Goal: Task Accomplishment & Management: Manage account settings

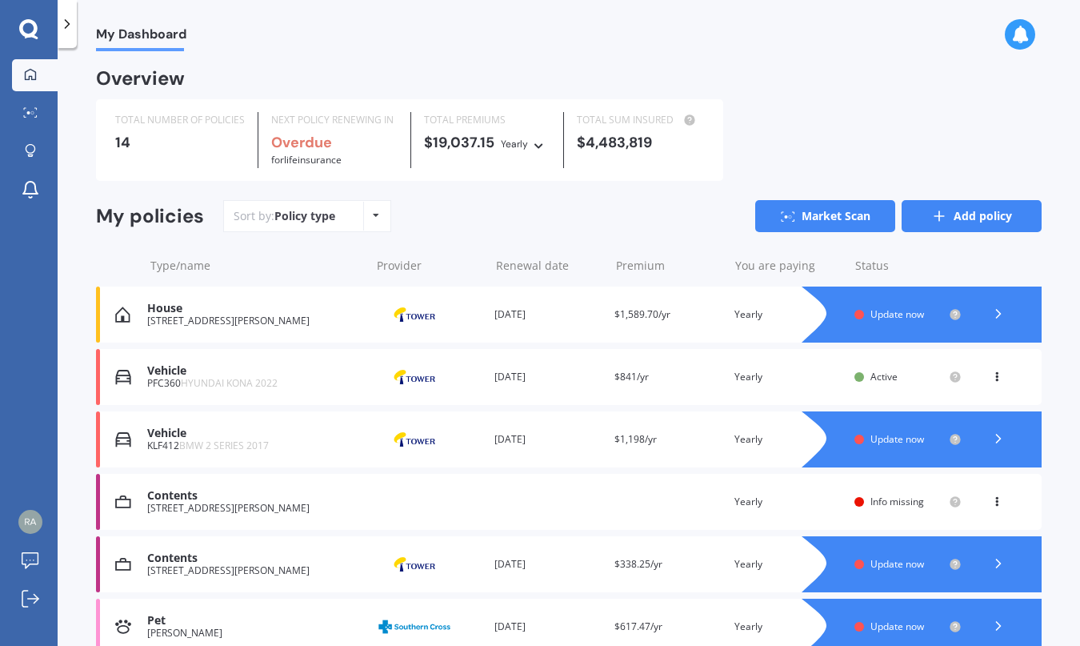
click at [926, 226] on link "Add policy" at bounding box center [972, 216] width 140 height 32
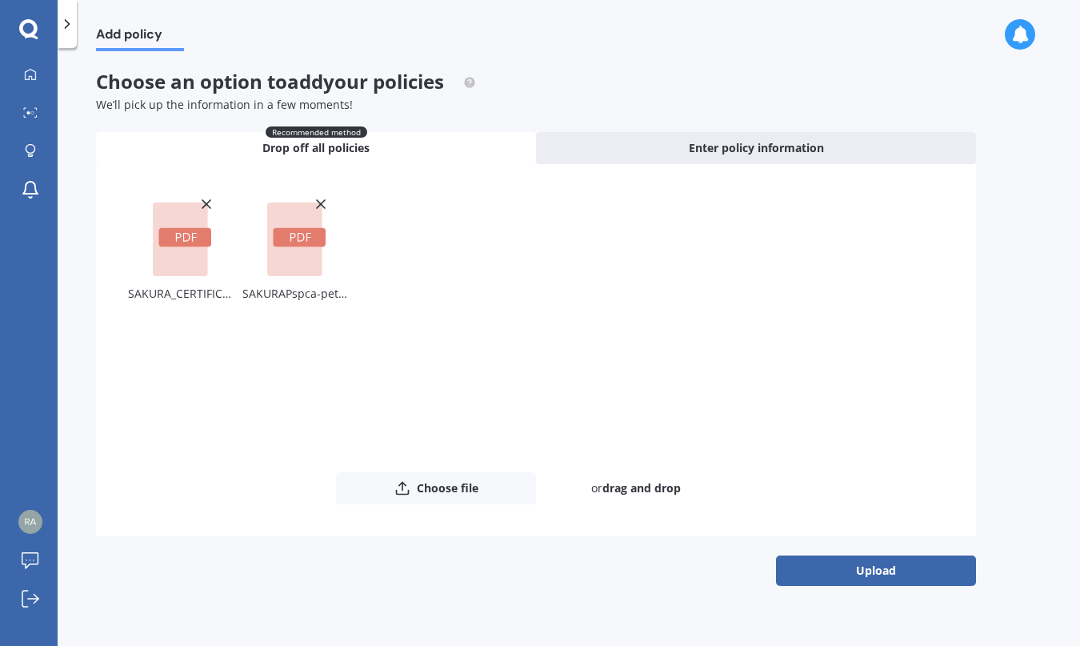
click at [876, 576] on button "Upload" at bounding box center [876, 570] width 200 height 30
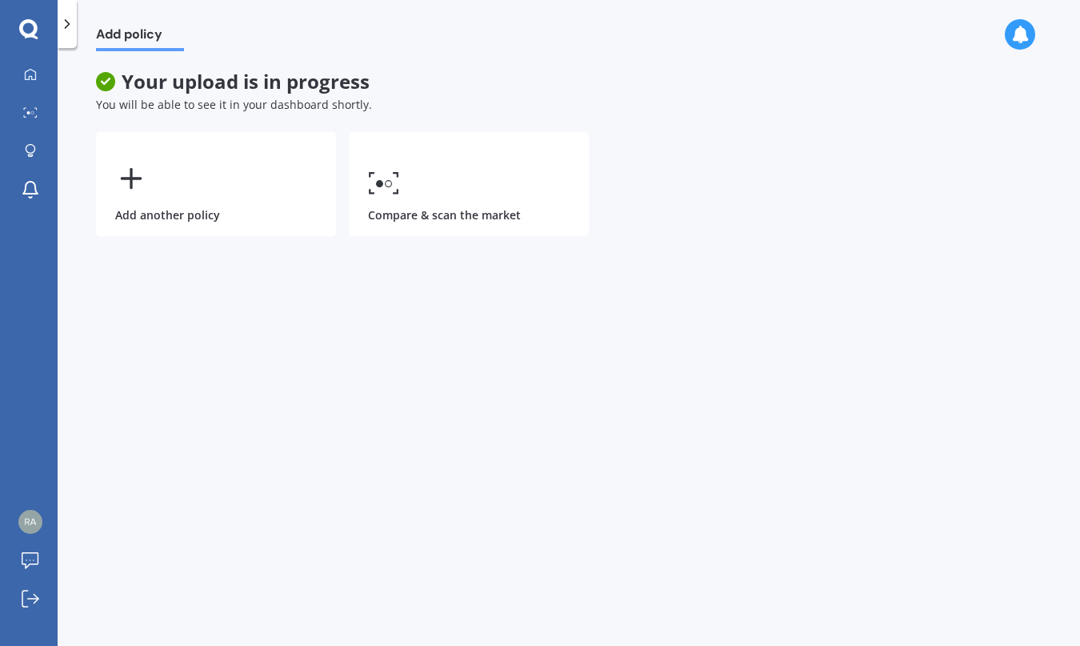
click at [70, 34] on div at bounding box center [67, 24] width 19 height 48
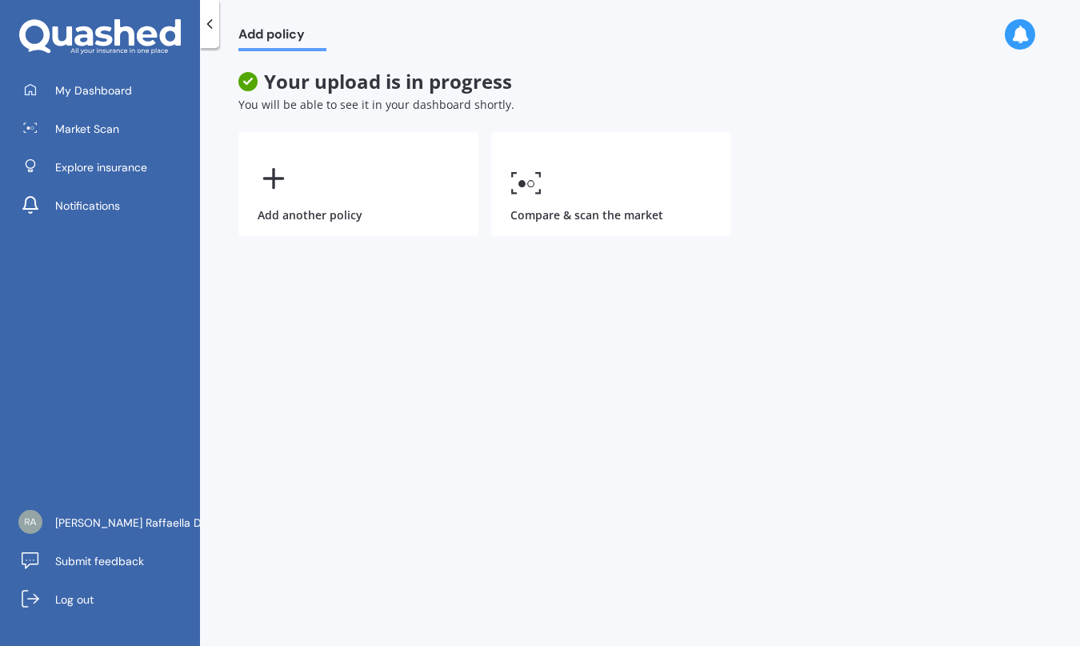
click at [207, 31] on icon at bounding box center [210, 24] width 16 height 16
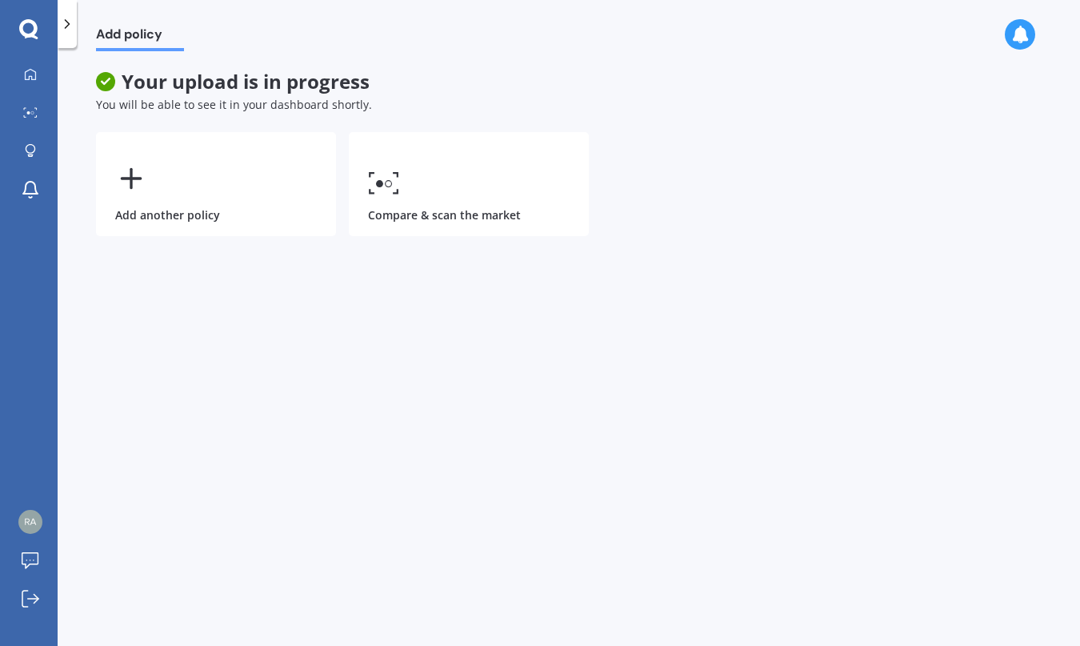
click at [65, 26] on icon at bounding box center [67, 24] width 16 height 16
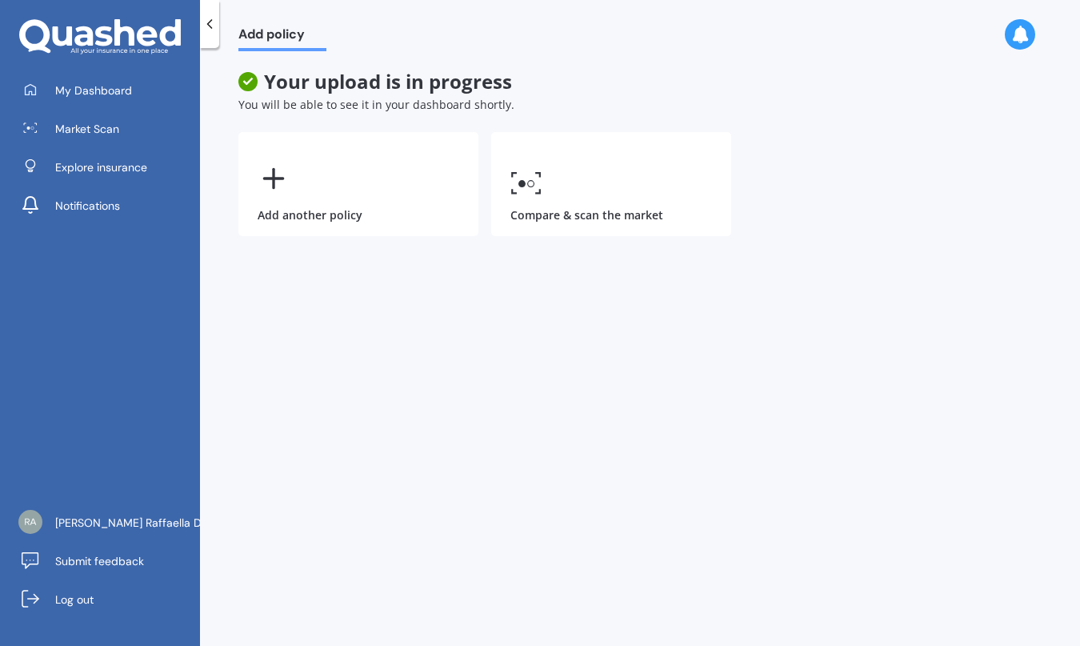
click at [205, 32] on div at bounding box center [209, 24] width 19 height 48
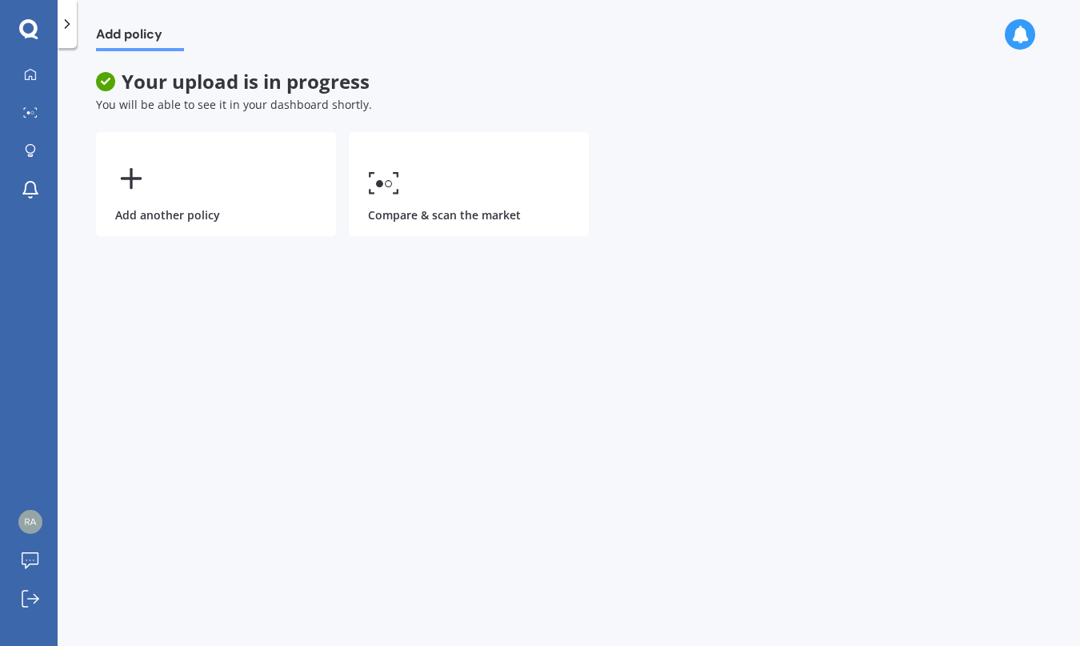
click at [66, 21] on polyline at bounding box center [68, 24] width 4 height 8
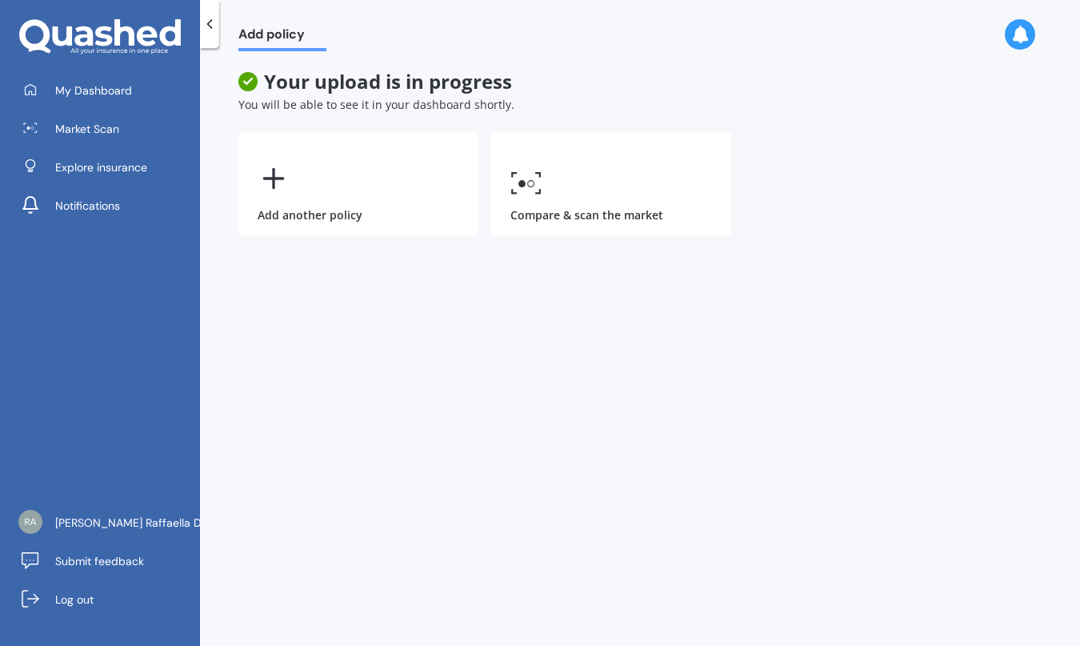
click at [202, 40] on div at bounding box center [209, 24] width 19 height 48
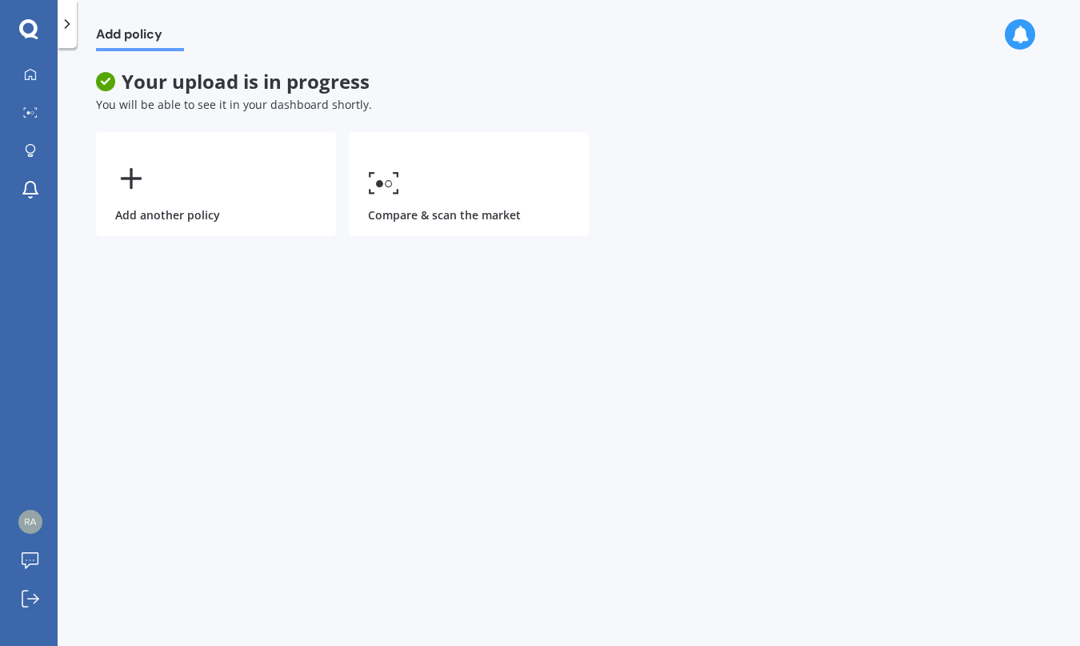
click at [709, 382] on div "Add policy Your upload is in progress You will be able to see it in your dashbo…" at bounding box center [569, 350] width 1022 height 598
click at [301, 106] on span "You will be able to see it in your dashboard shortly." at bounding box center [234, 104] width 276 height 15
click at [80, 36] on div "Add policy" at bounding box center [130, 25] width 107 height 51
click at [45, 74] on link "My Dashboard" at bounding box center [35, 75] width 46 height 32
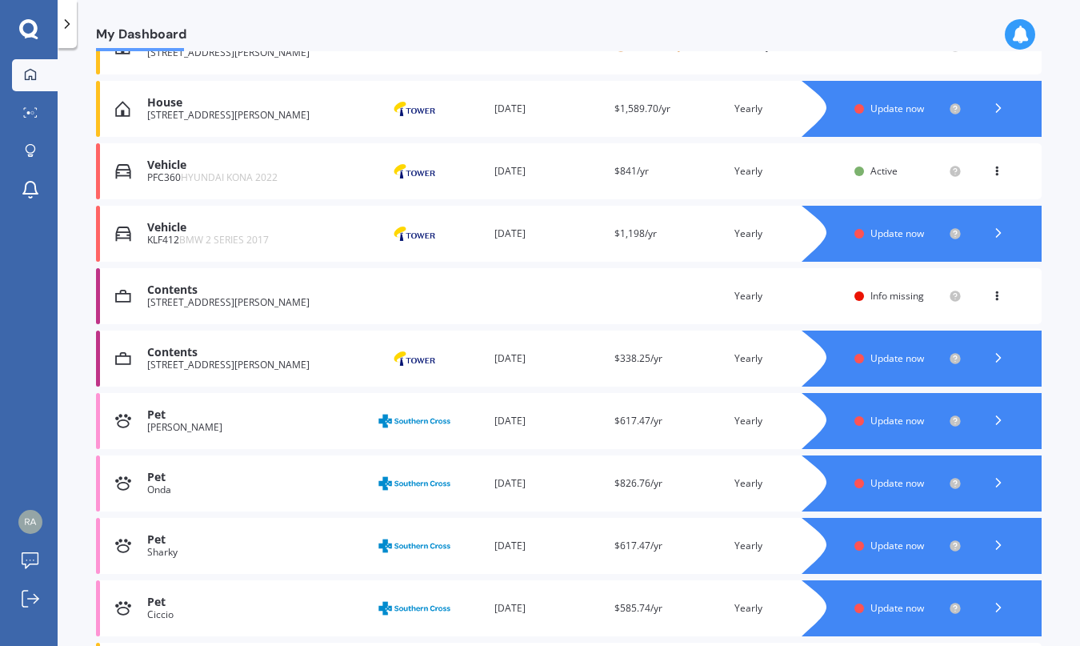
scroll to position [269, 0]
click at [994, 235] on icon at bounding box center [998, 232] width 16 height 16
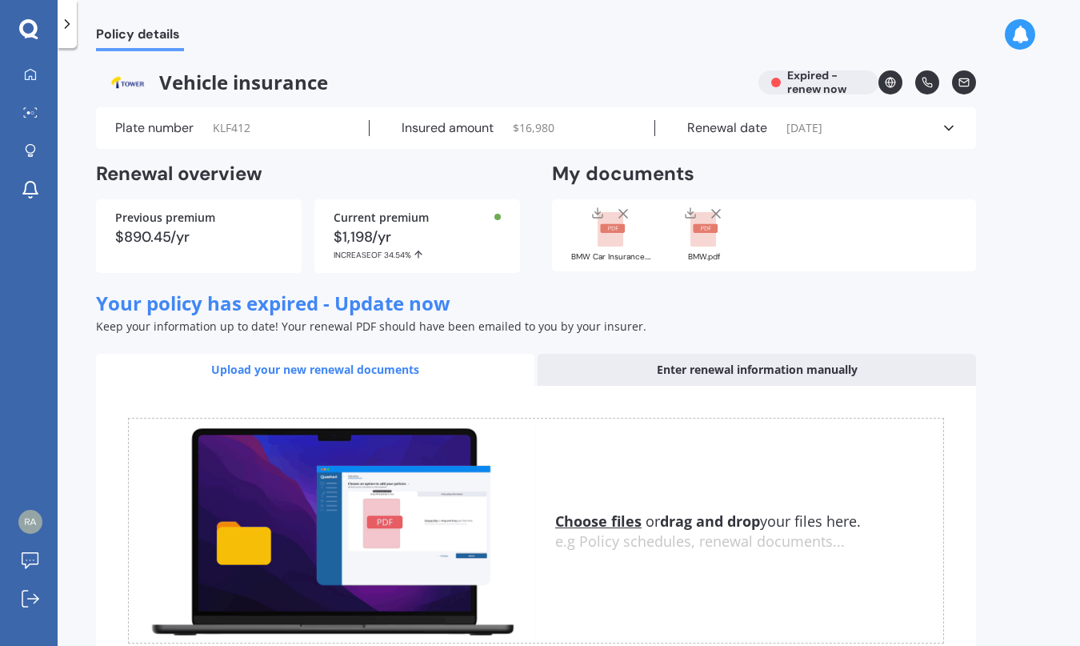
click at [960, 136] on div "Plate number KLF412 Insured amount $ 16,980 Renewal date [DATE] See more" at bounding box center [536, 128] width 880 height 42
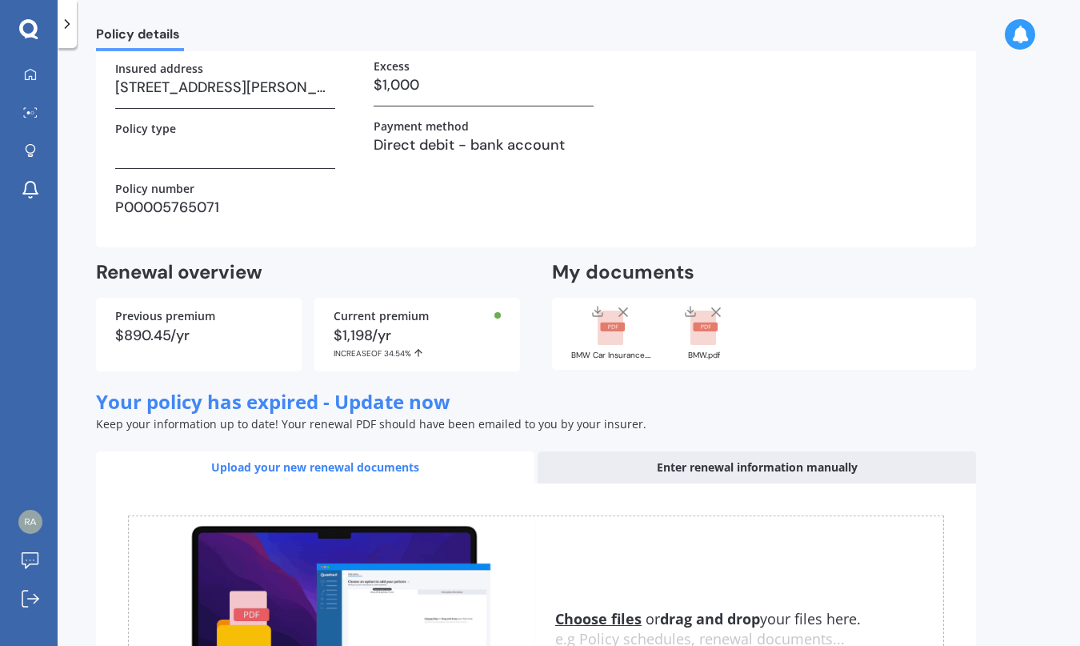
scroll to position [426, 0]
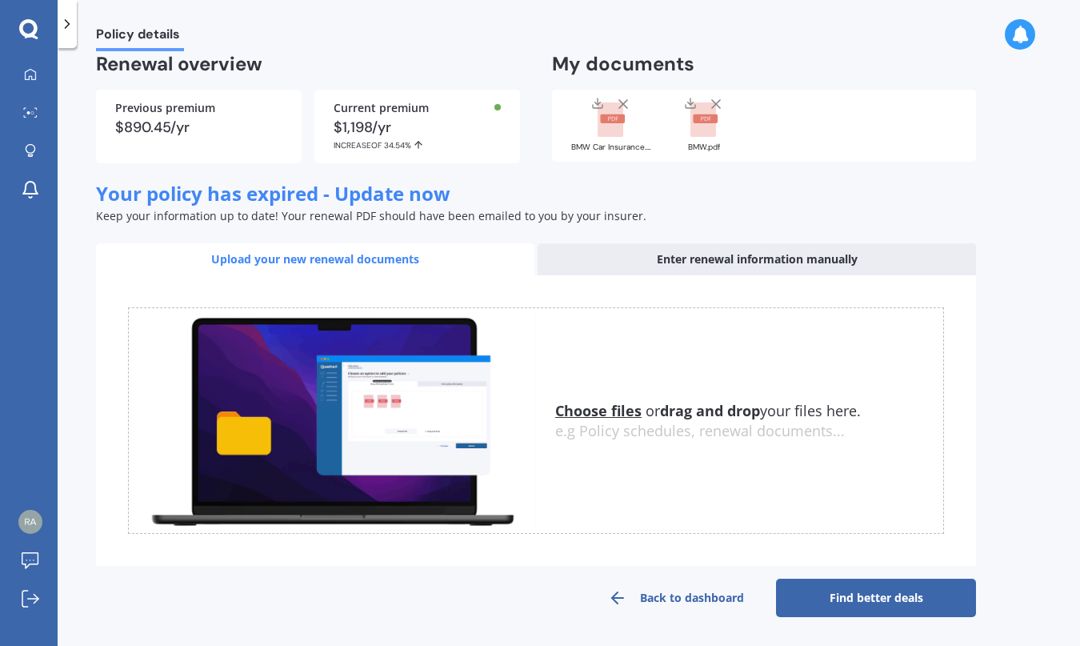
click at [684, 594] on link "Back to dashboard" at bounding box center [676, 597] width 200 height 38
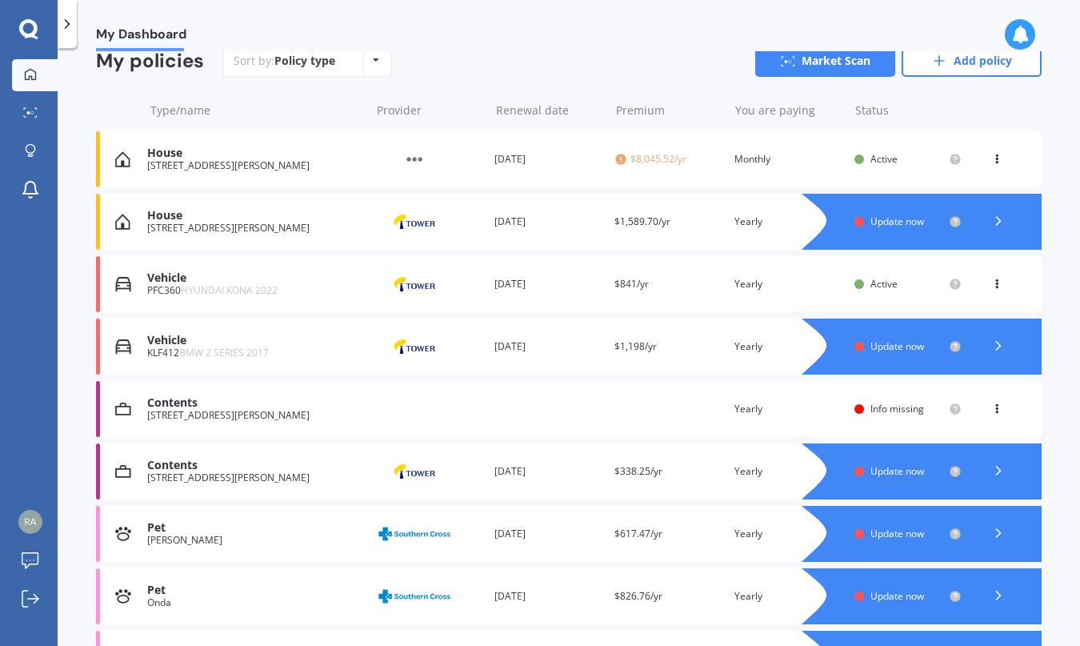
scroll to position [258, 0]
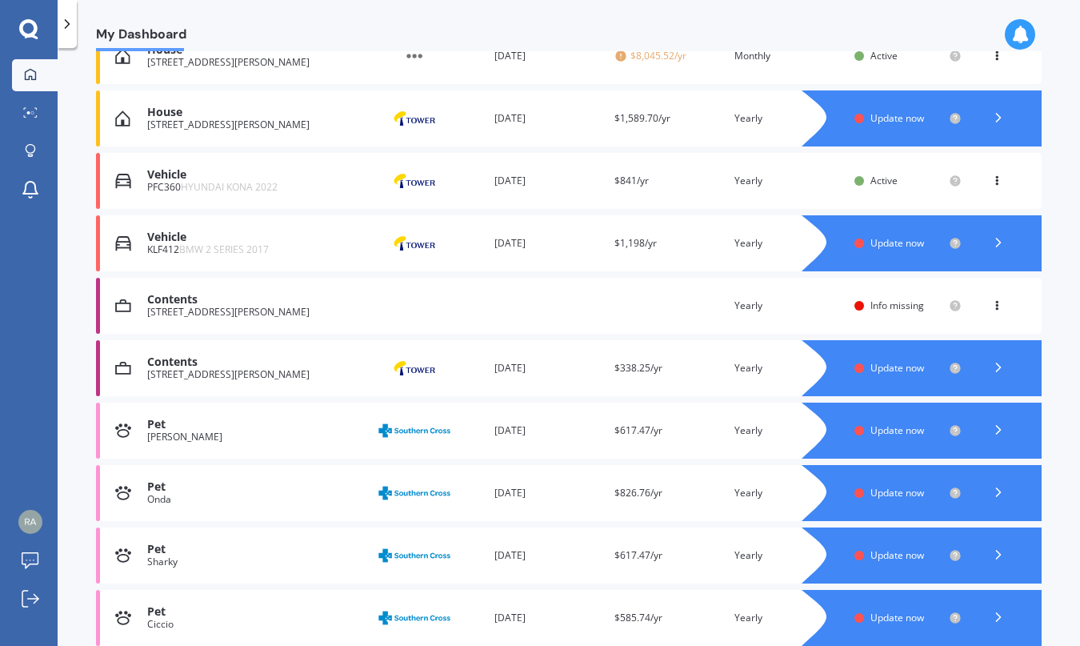
click at [175, 246] on div "KLF412 BMW 2 SERIES 2017" at bounding box center [254, 249] width 214 height 11
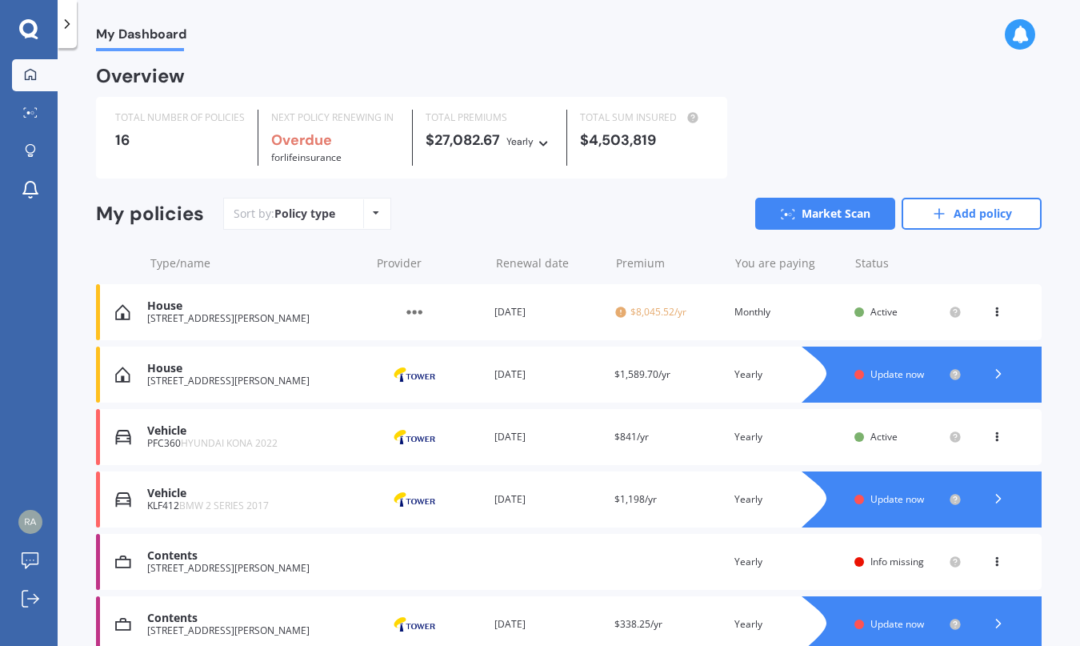
scroll to position [3, 0]
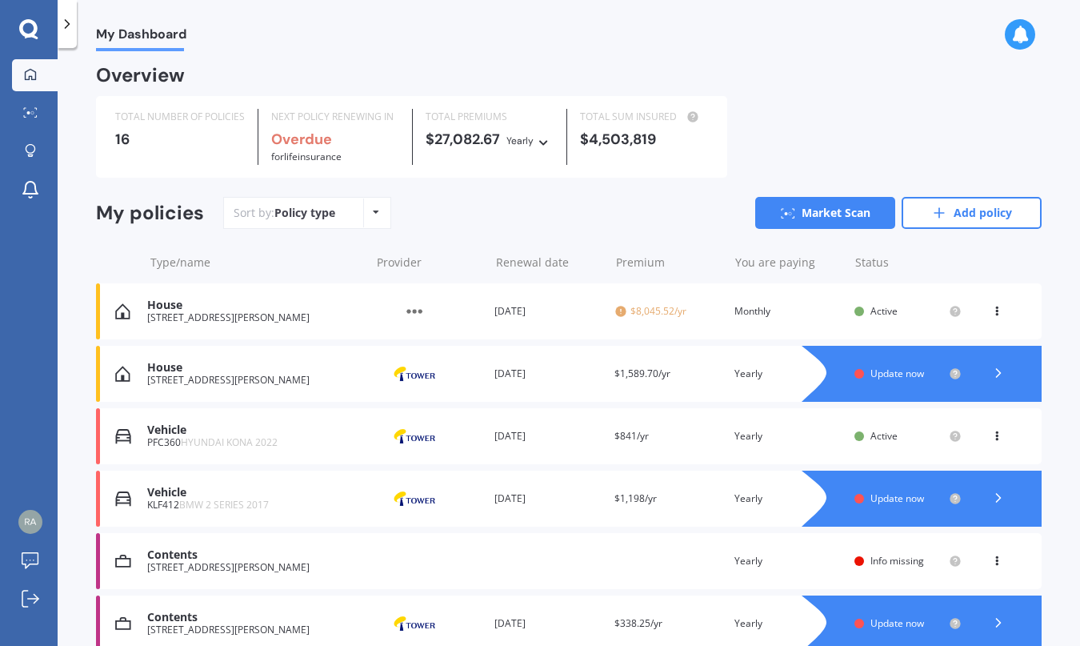
click at [993, 500] on icon at bounding box center [998, 498] width 16 height 16
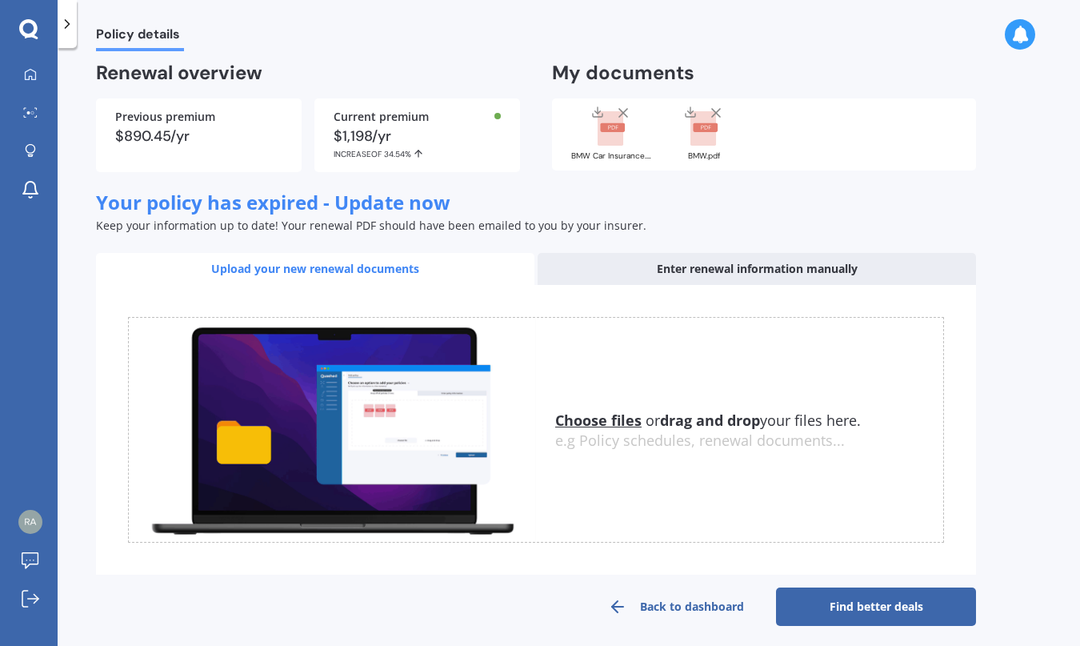
scroll to position [110, 0]
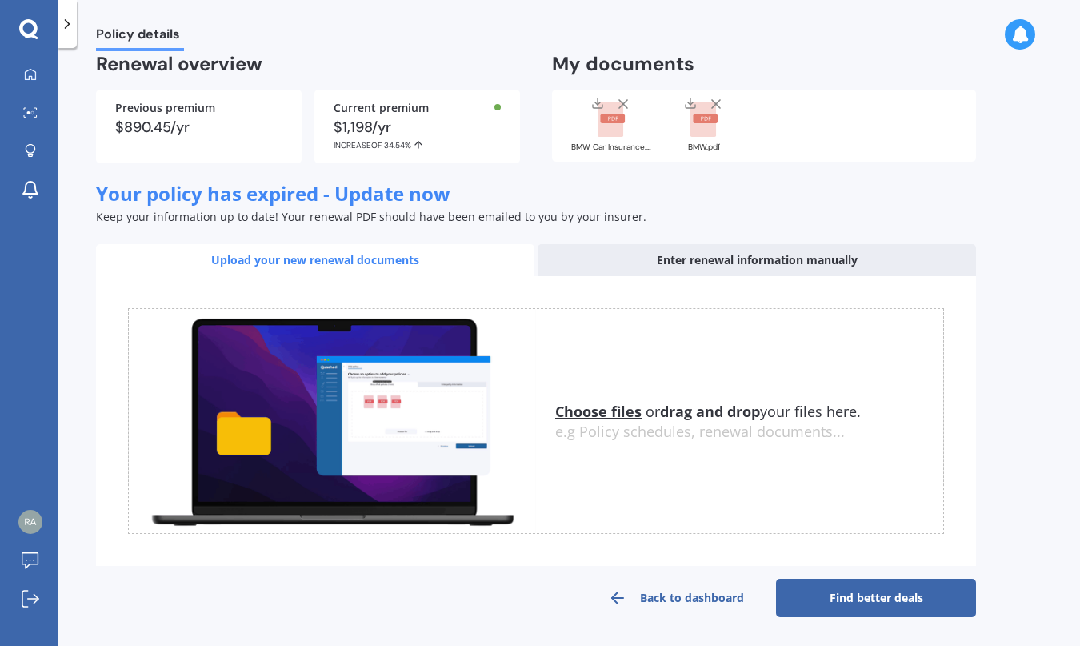
click at [846, 247] on div "Enter renewal information manually" at bounding box center [757, 260] width 438 height 32
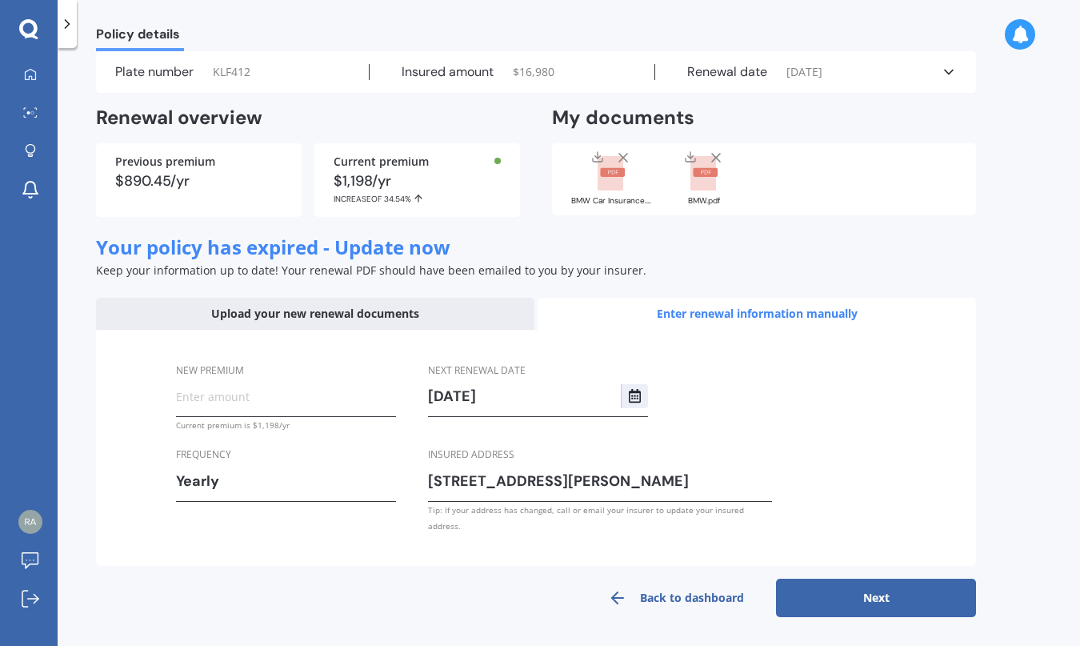
scroll to position [40, 0]
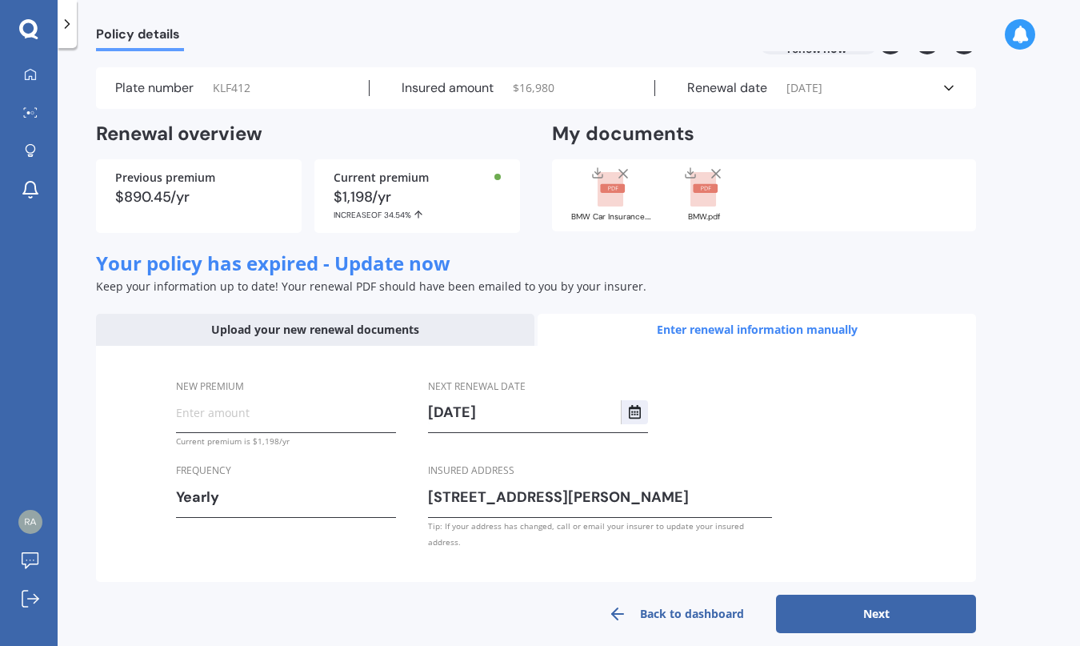
click at [959, 91] on div "Plate number KLF412 Insured amount $ 16,980 Renewal date [DATE] See more" at bounding box center [536, 88] width 880 height 42
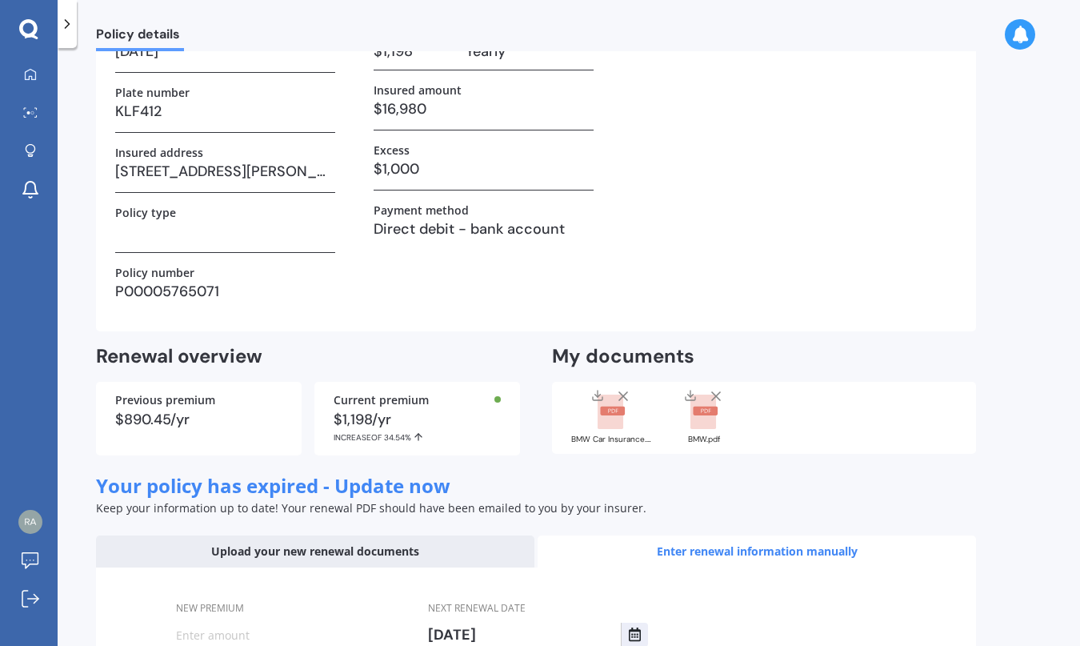
scroll to position [0, 0]
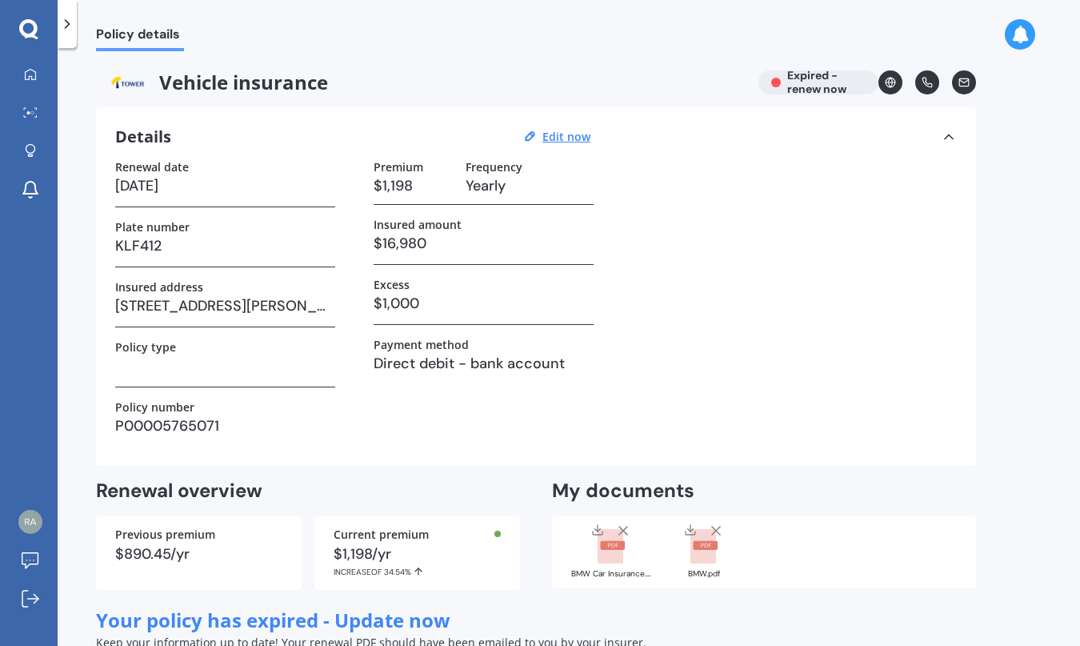
click at [226, 86] on span "Vehicle insurance" at bounding box center [421, 82] width 650 height 24
click at [150, 43] on span "Policy details" at bounding box center [140, 37] width 88 height 22
click at [224, 206] on div "Renewal date [DATE]" at bounding box center [225, 183] width 220 height 47
drag, startPoint x: 259, startPoint y: 425, endPoint x: 246, endPoint y: 429, distance: 13.4
click at [246, 429] on div "Policy number P00005765071" at bounding box center [225, 423] width 220 height 46
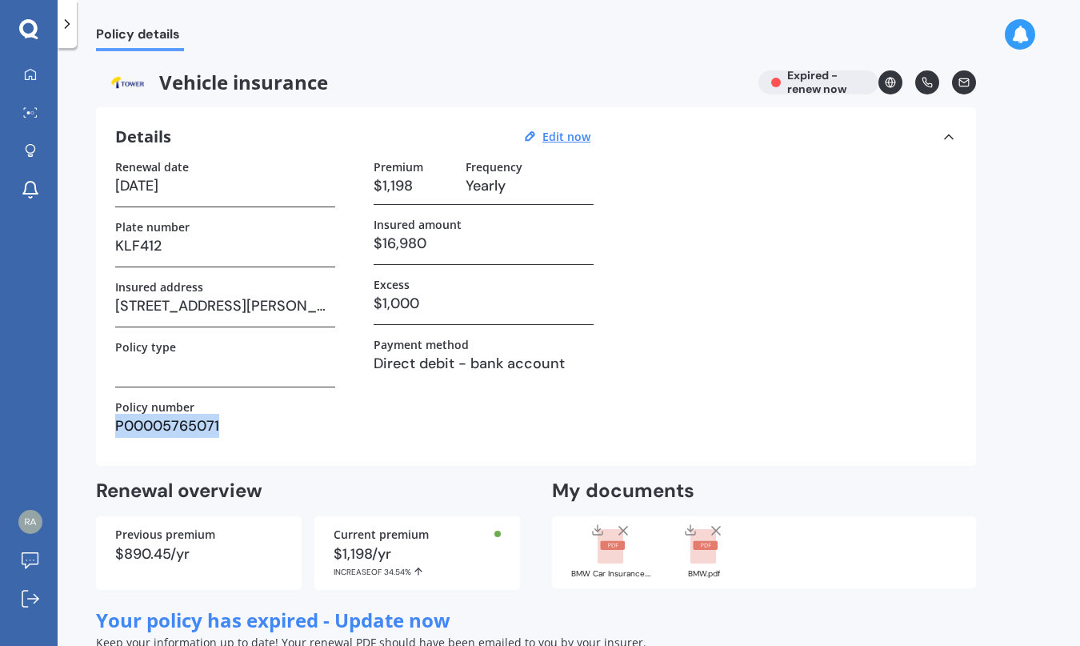
click at [1022, 40] on icon at bounding box center [1020, 35] width 18 height 18
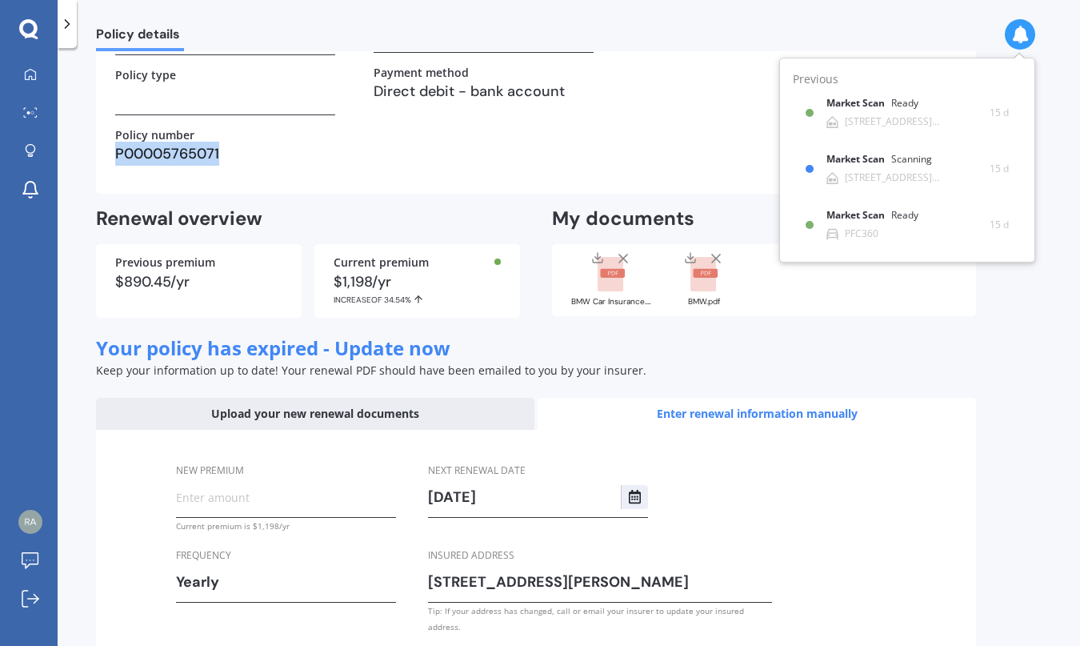
scroll to position [357, 0]
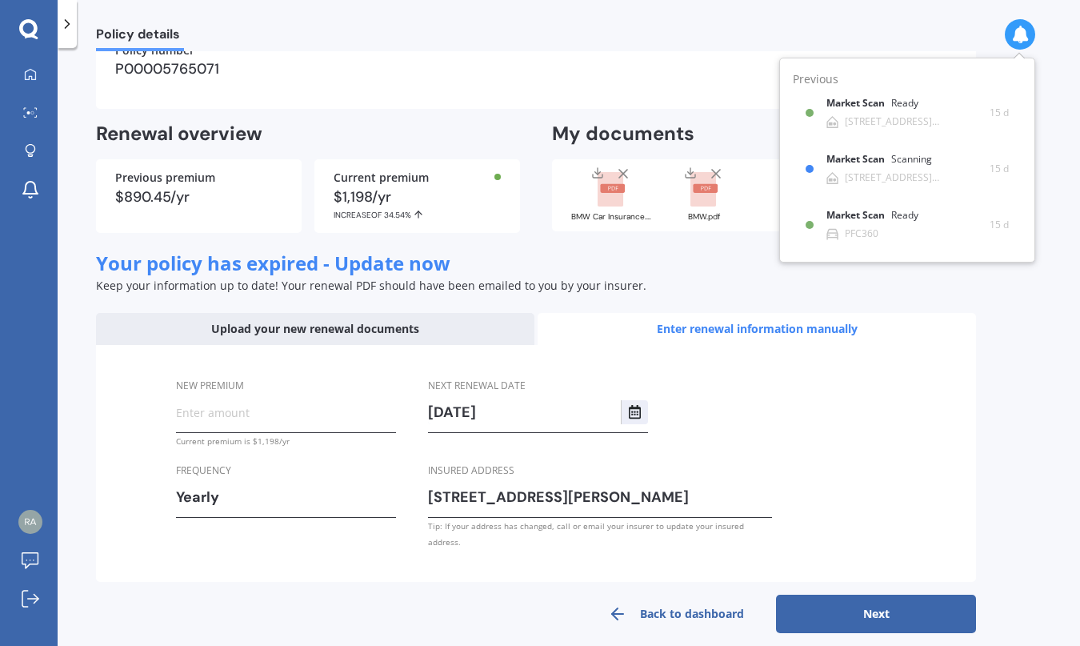
click at [797, 335] on div "Enter renewal information manually" at bounding box center [757, 329] width 438 height 32
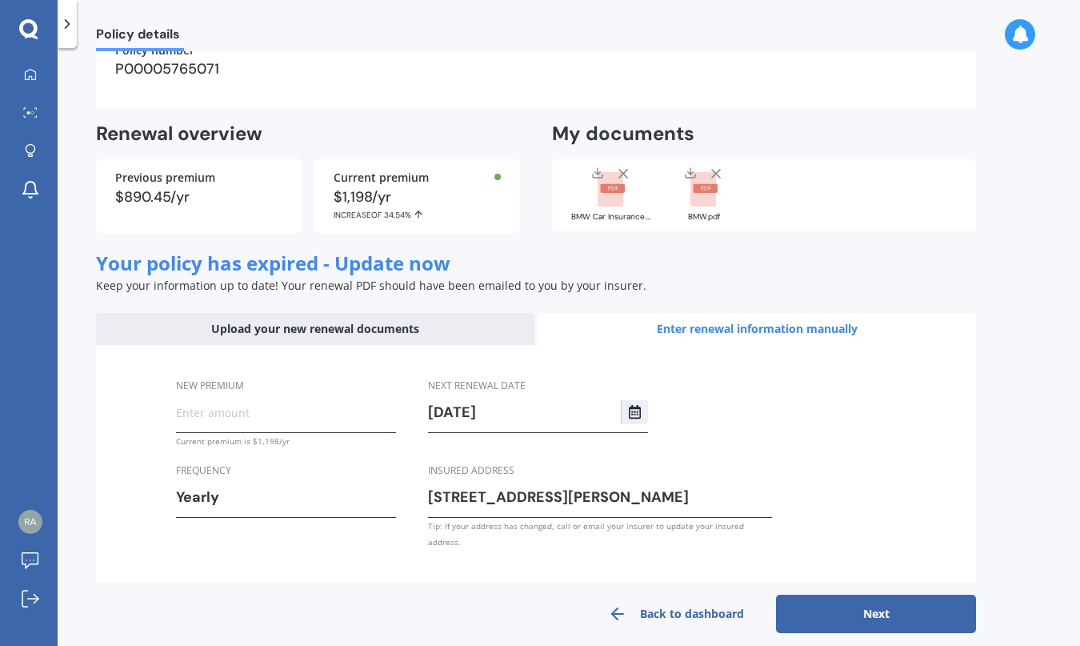
click at [499, 319] on div "Upload your new renewal documents" at bounding box center [315, 329] width 438 height 32
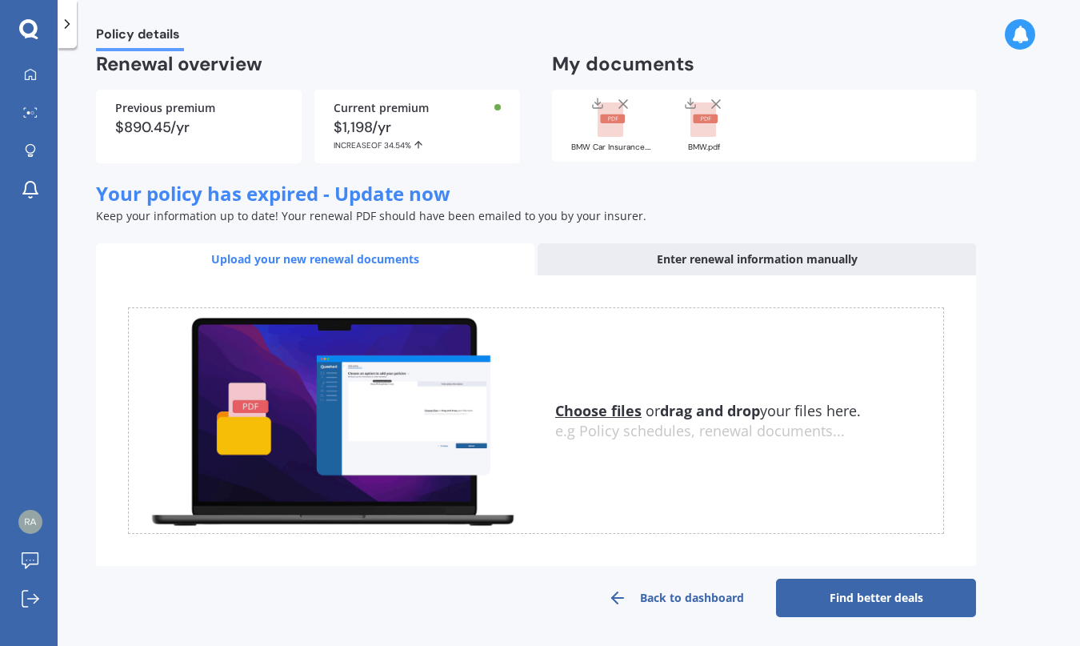
scroll to position [0, 0]
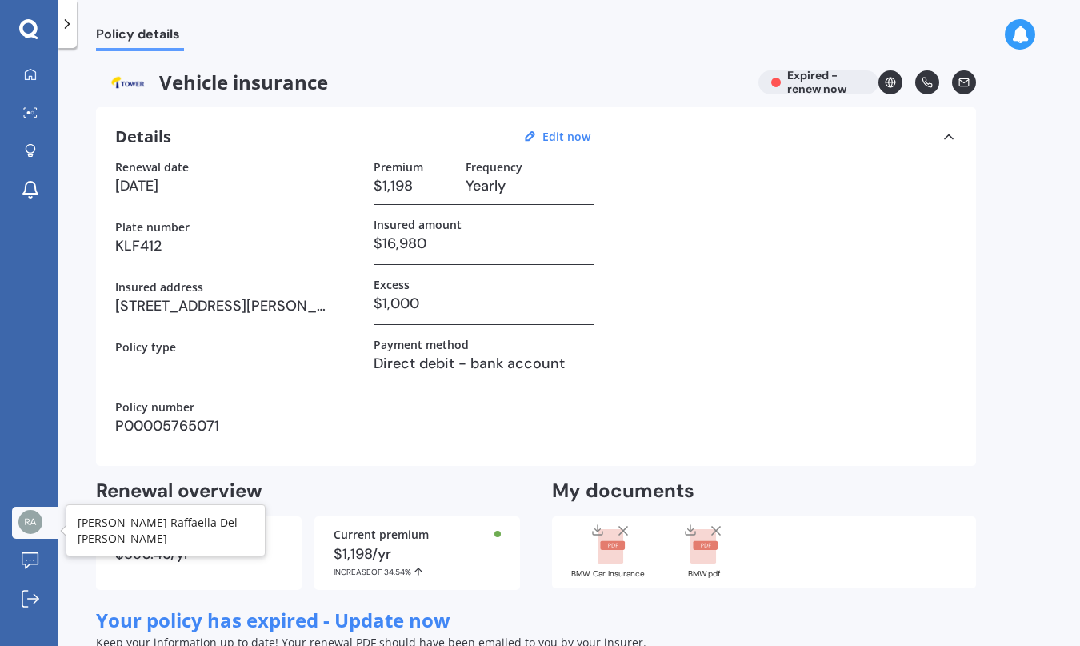
click at [33, 532] on img at bounding box center [30, 522] width 24 height 24
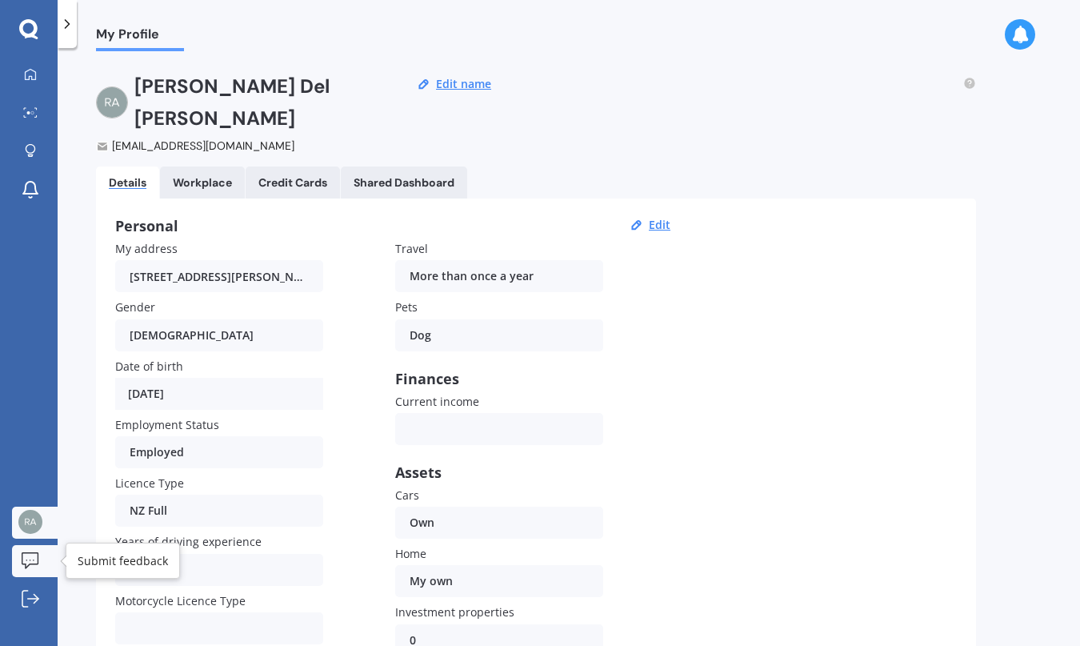
click at [29, 566] on icon at bounding box center [31, 560] width 18 height 17
click at [205, 176] on div "Workplace" at bounding box center [202, 183] width 59 height 14
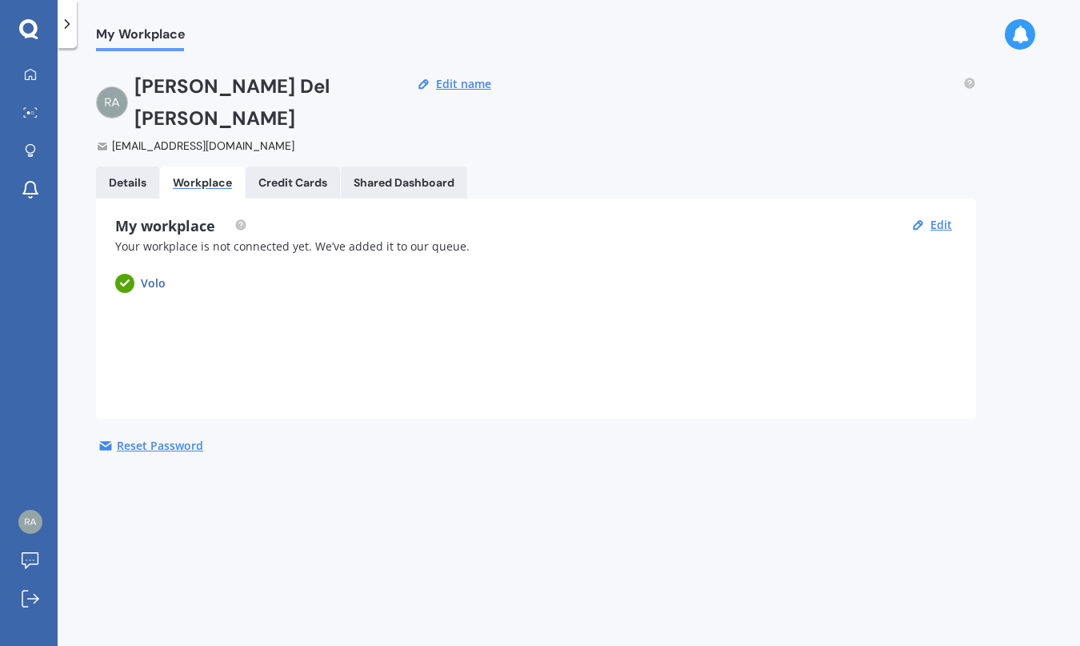
click at [257, 166] on Cards "Credit Cards" at bounding box center [293, 182] width 94 height 32
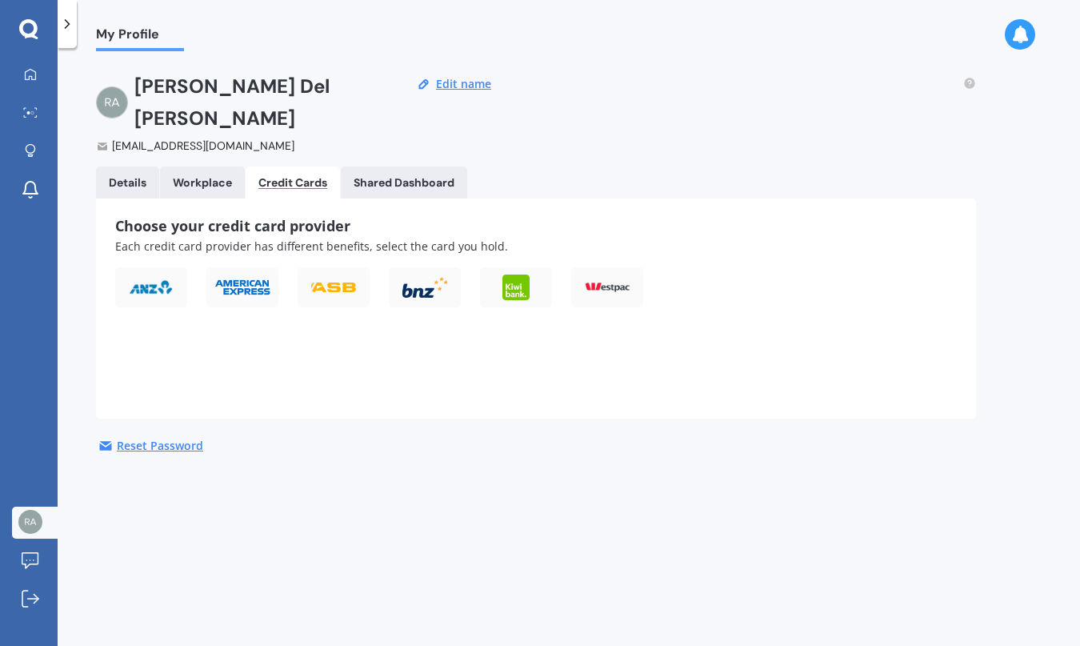
click at [132, 166] on link "Details" at bounding box center [127, 182] width 63 height 32
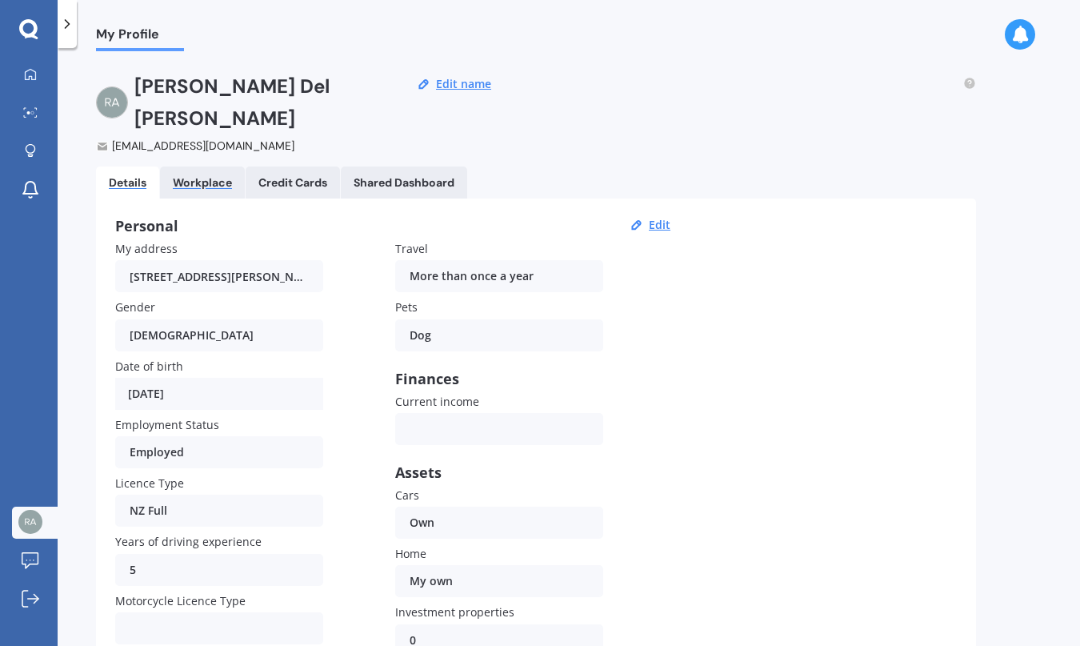
click at [199, 176] on div "Workplace" at bounding box center [202, 183] width 59 height 14
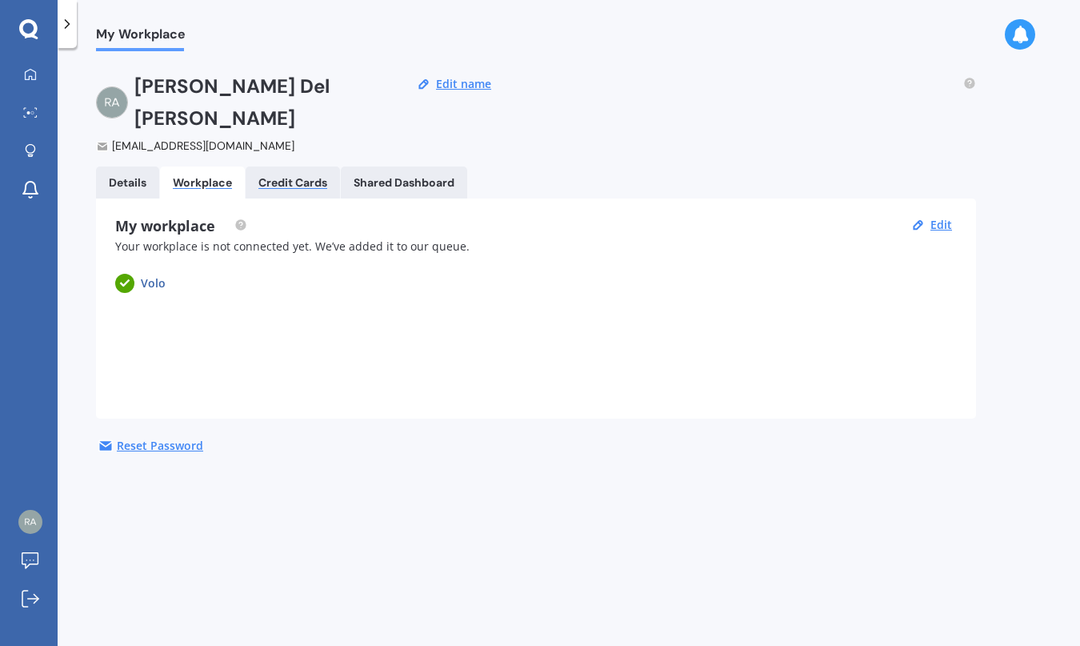
click at [290, 176] on div "Credit Cards" at bounding box center [292, 183] width 69 height 14
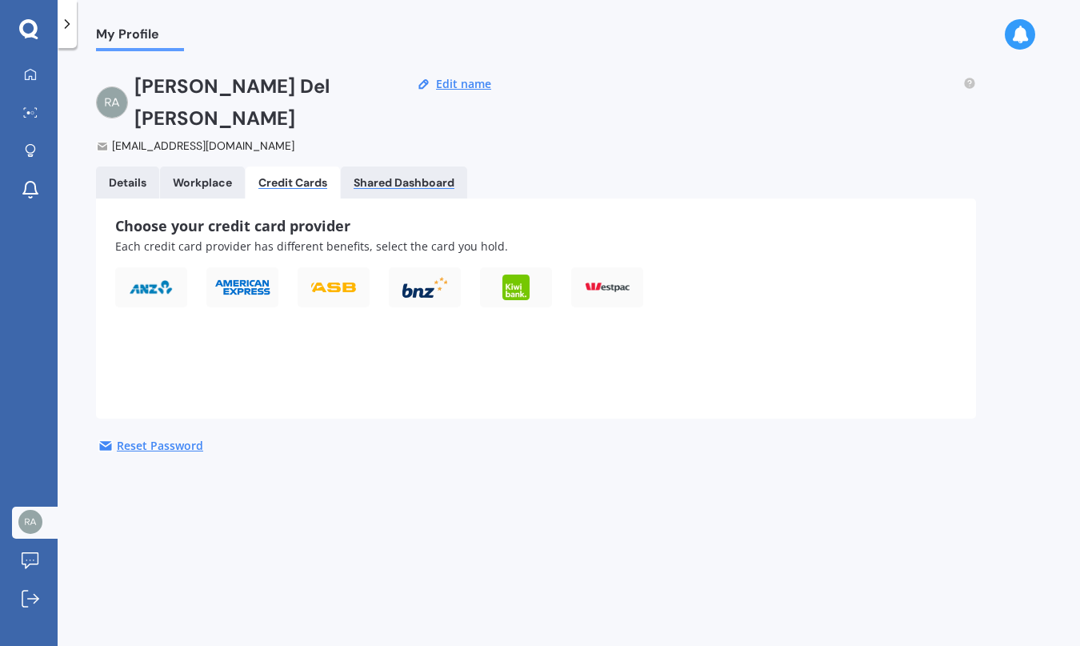
click at [377, 176] on div "Shared Dashboard" at bounding box center [404, 183] width 101 height 14
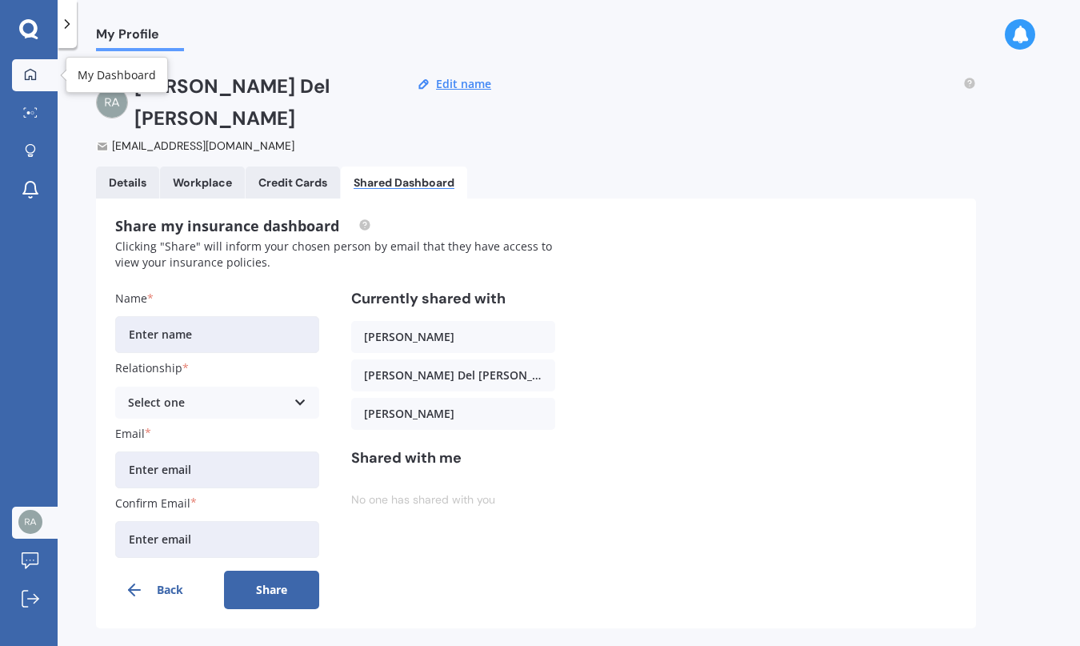
click at [30, 80] on div at bounding box center [30, 75] width 24 height 14
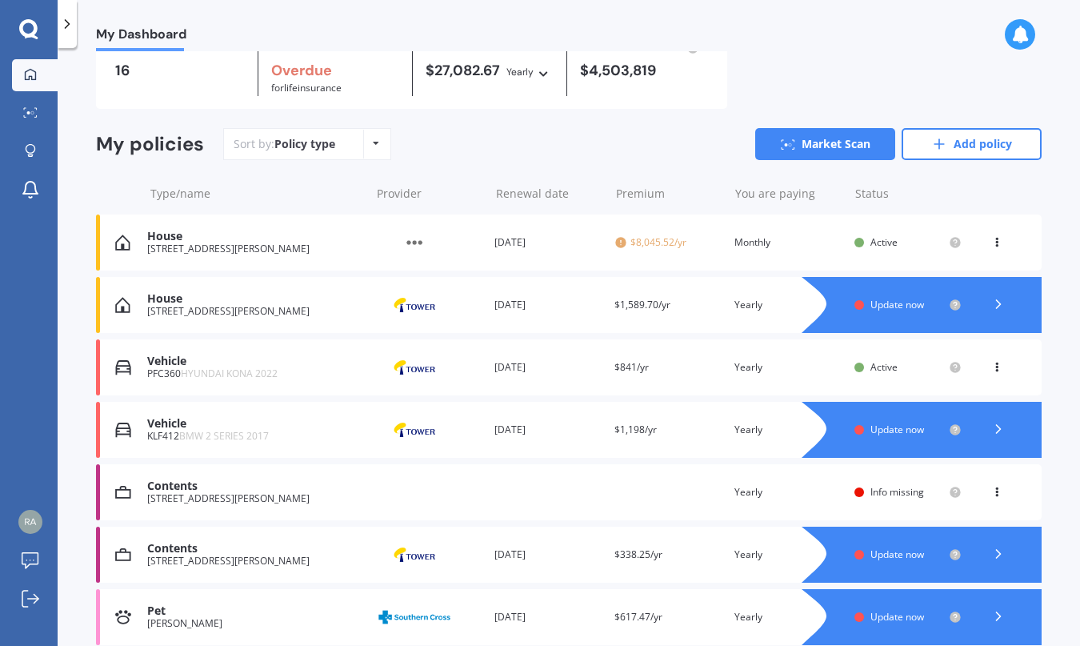
scroll to position [100, 0]
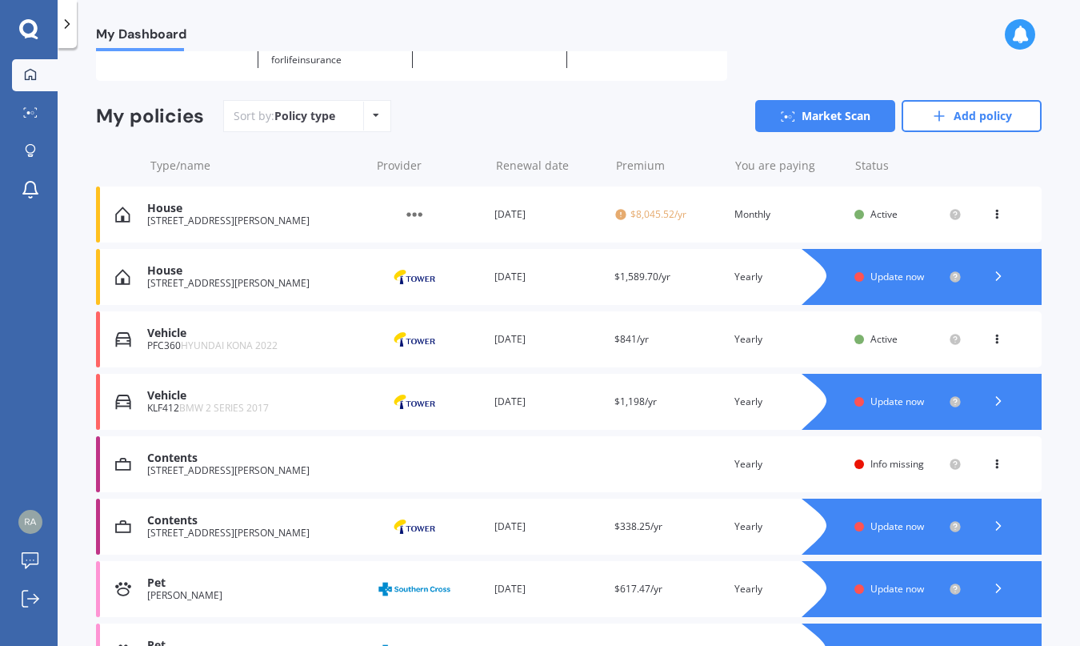
click at [508, 282] on div "Renewal date [DATE]" at bounding box center [547, 277] width 107 height 16
